Goal: Transaction & Acquisition: Purchase product/service

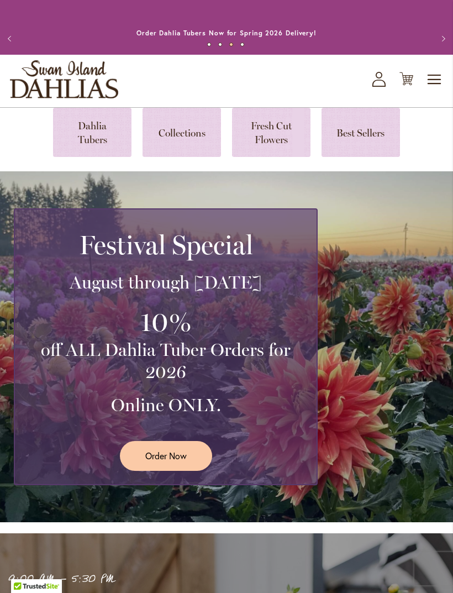
click at [174, 461] on span "Order Now" at bounding box center [165, 455] width 41 height 13
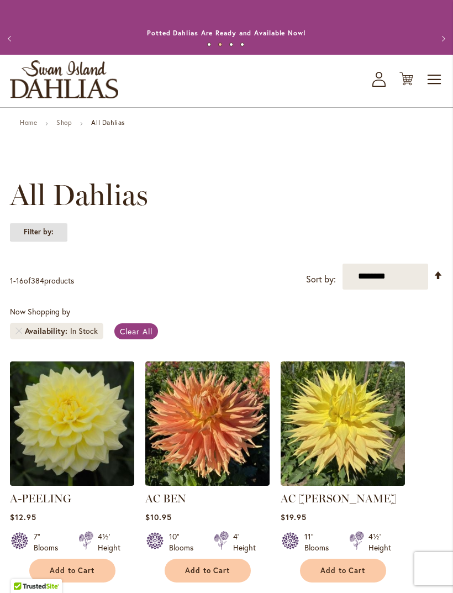
click at [45, 241] on strong "Filter by:" at bounding box center [38, 232] width 57 height 19
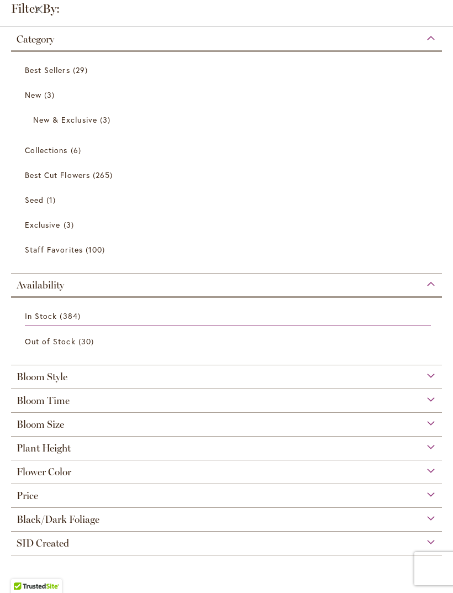
click at [115, 381] on div "Bloom Style" at bounding box center [226, 374] width 431 height 18
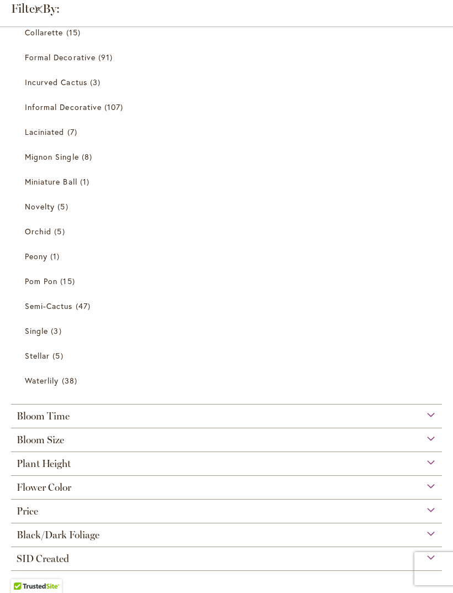
scroll to position [455, 0]
click at [103, 438] on div "Bloom Size" at bounding box center [226, 437] width 431 height 18
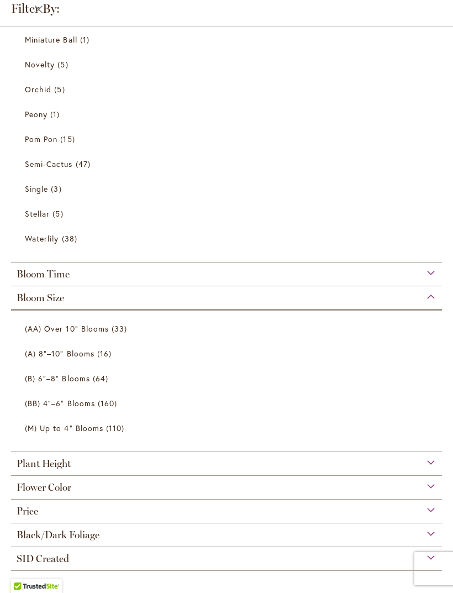
scroll to position [597, 0]
click at [116, 330] on span "33 items" at bounding box center [121, 329] width 18 height 12
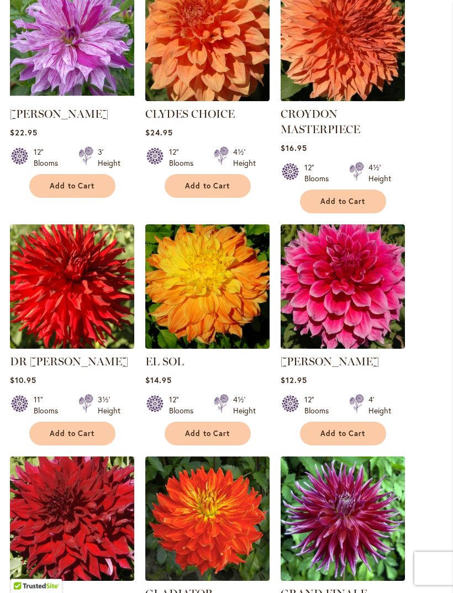
scroll to position [849, 0]
click at [356, 333] on img at bounding box center [343, 286] width 124 height 124
